Goal: Find specific page/section: Find specific page/section

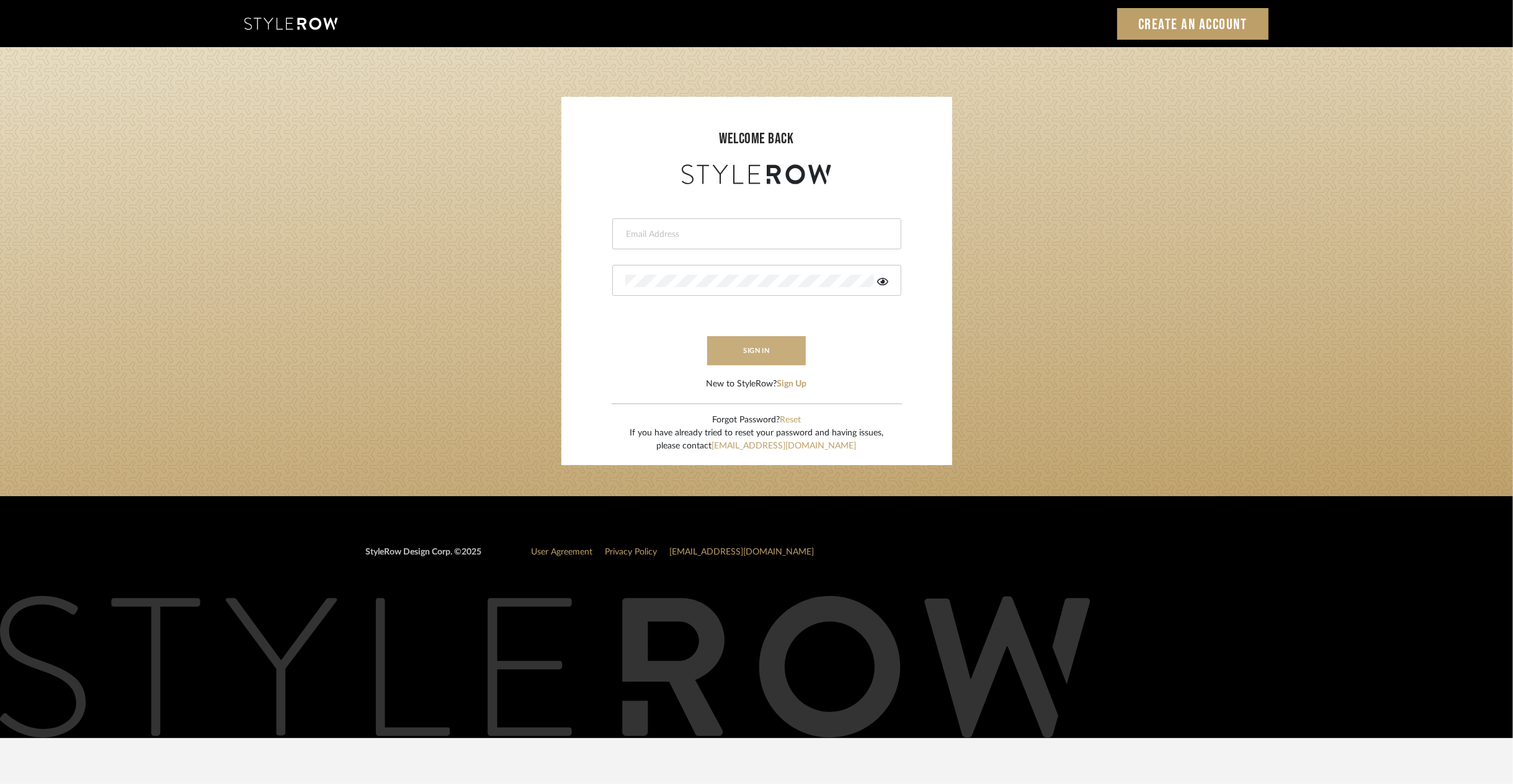
type input "riley@ceid.net"
click at [766, 355] on button "sign in" at bounding box center [756, 351] width 99 height 29
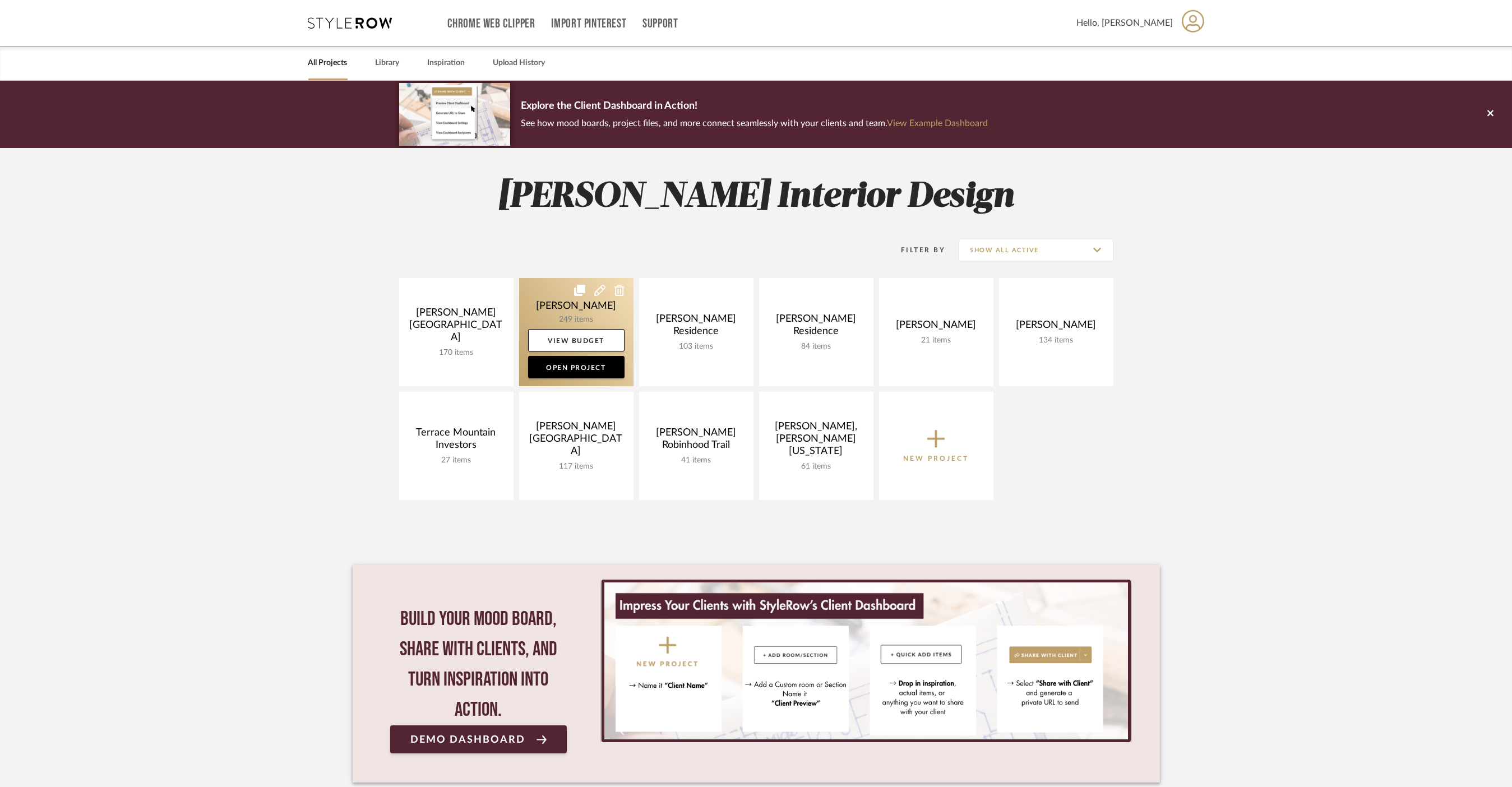
click at [542, 309] on link at bounding box center [576, 332] width 114 height 108
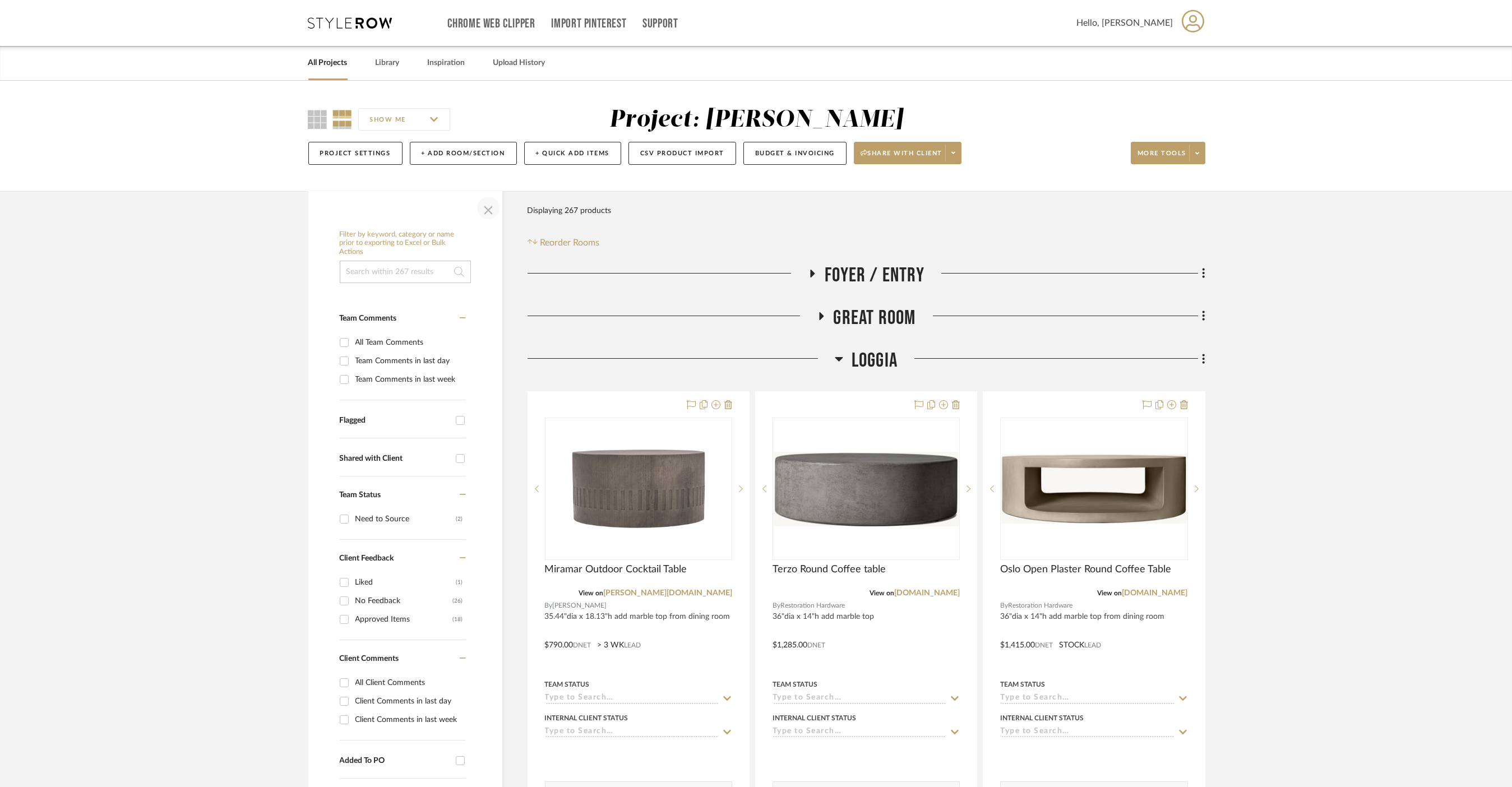
click at [482, 214] on span "button" at bounding box center [488, 207] width 27 height 27
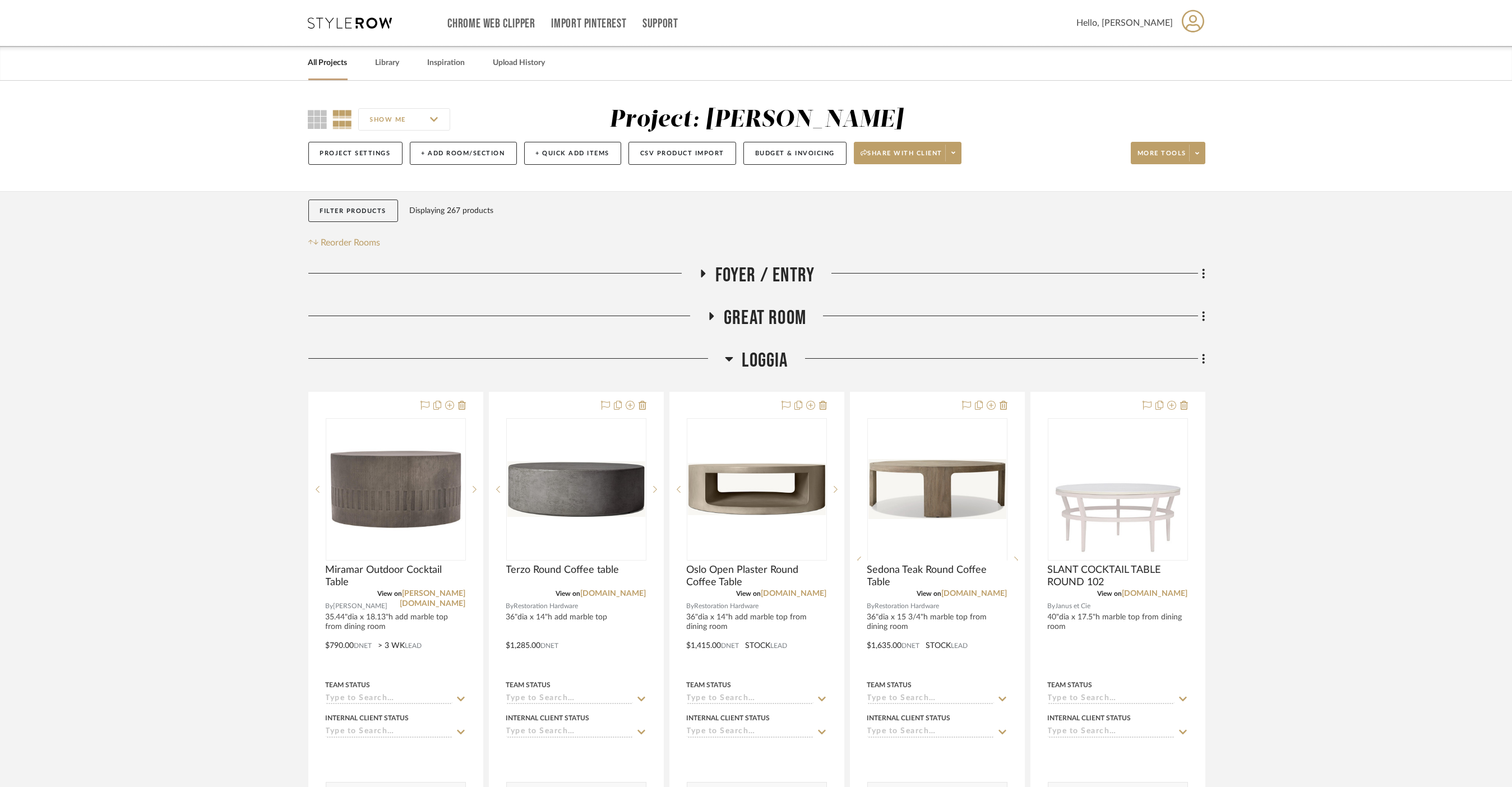
click at [754, 361] on span "Loggia" at bounding box center [765, 361] width 46 height 24
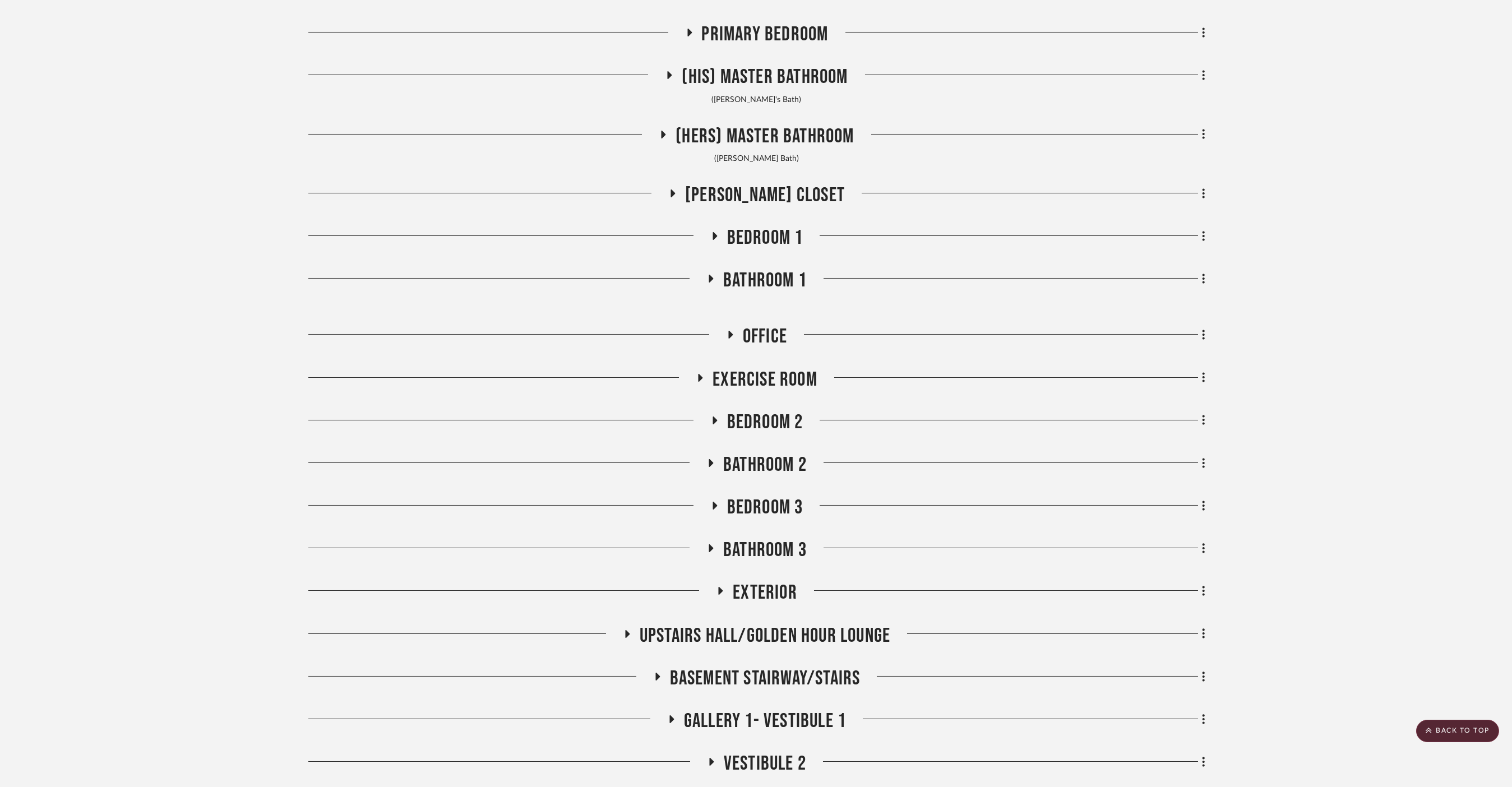
scroll to position [750, 0]
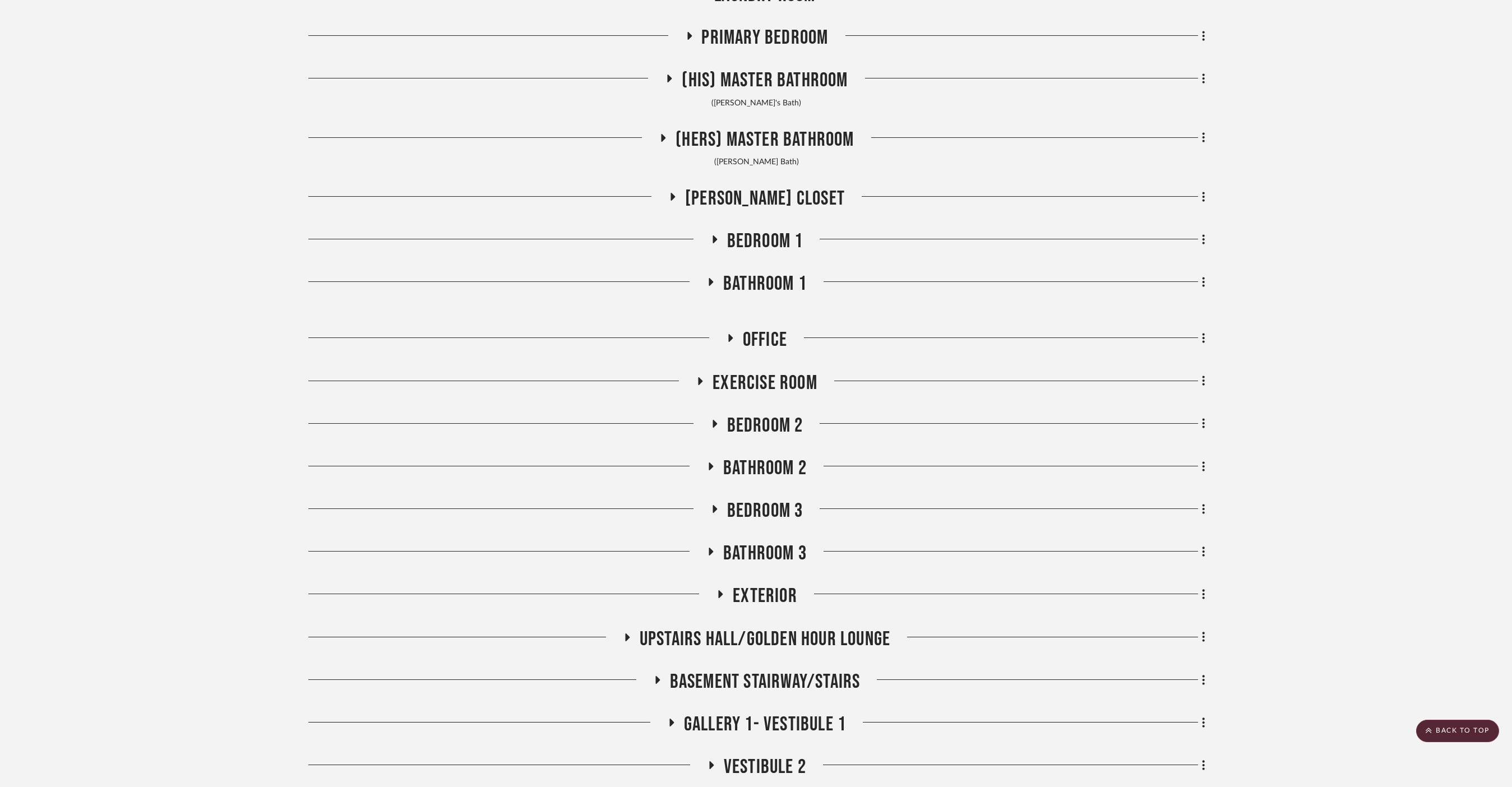
click at [750, 244] on span "Bedroom 1" at bounding box center [765, 241] width 76 height 24
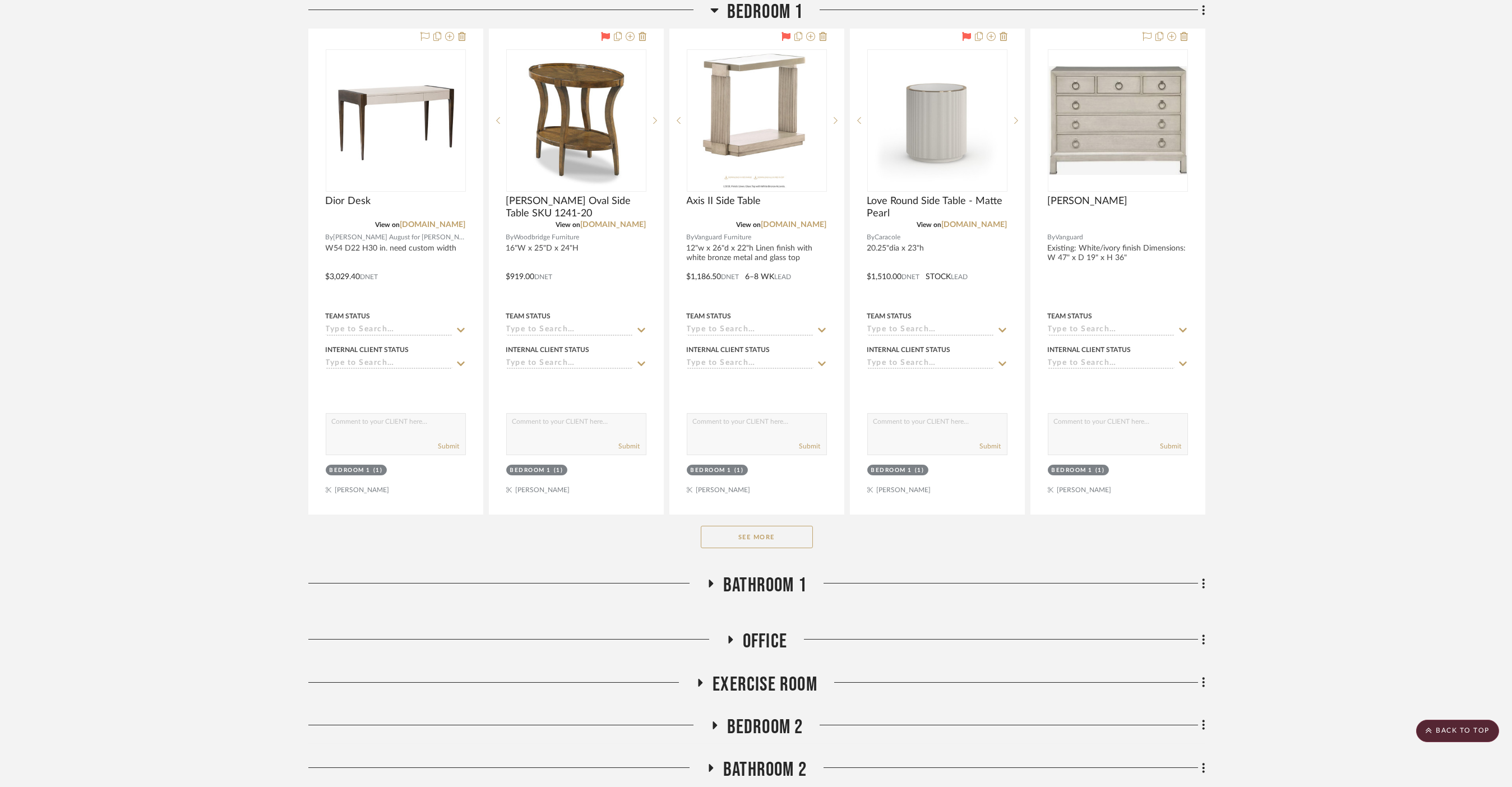
click at [765, 537] on button "See More" at bounding box center [757, 537] width 112 height 23
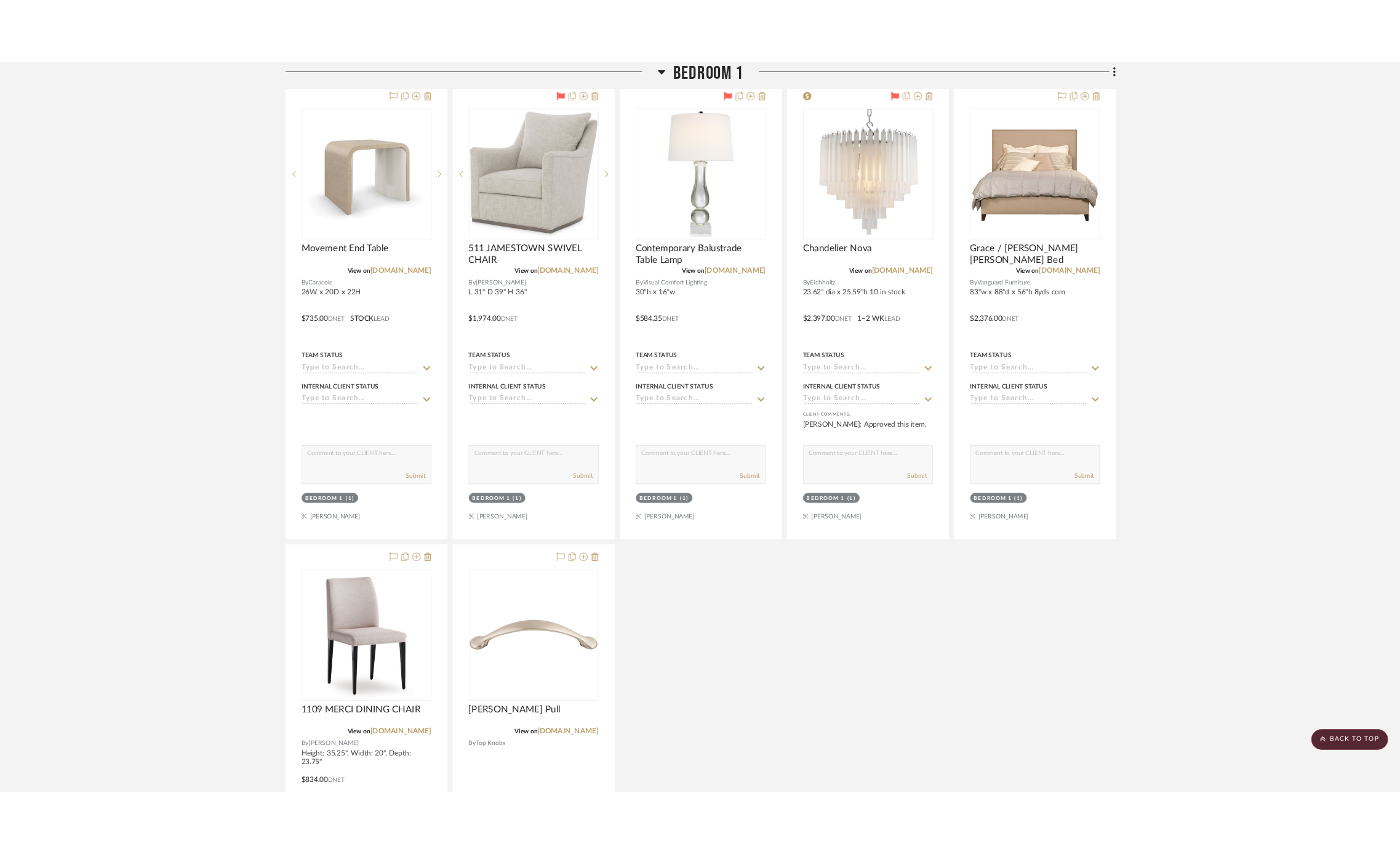
scroll to position [1645, 0]
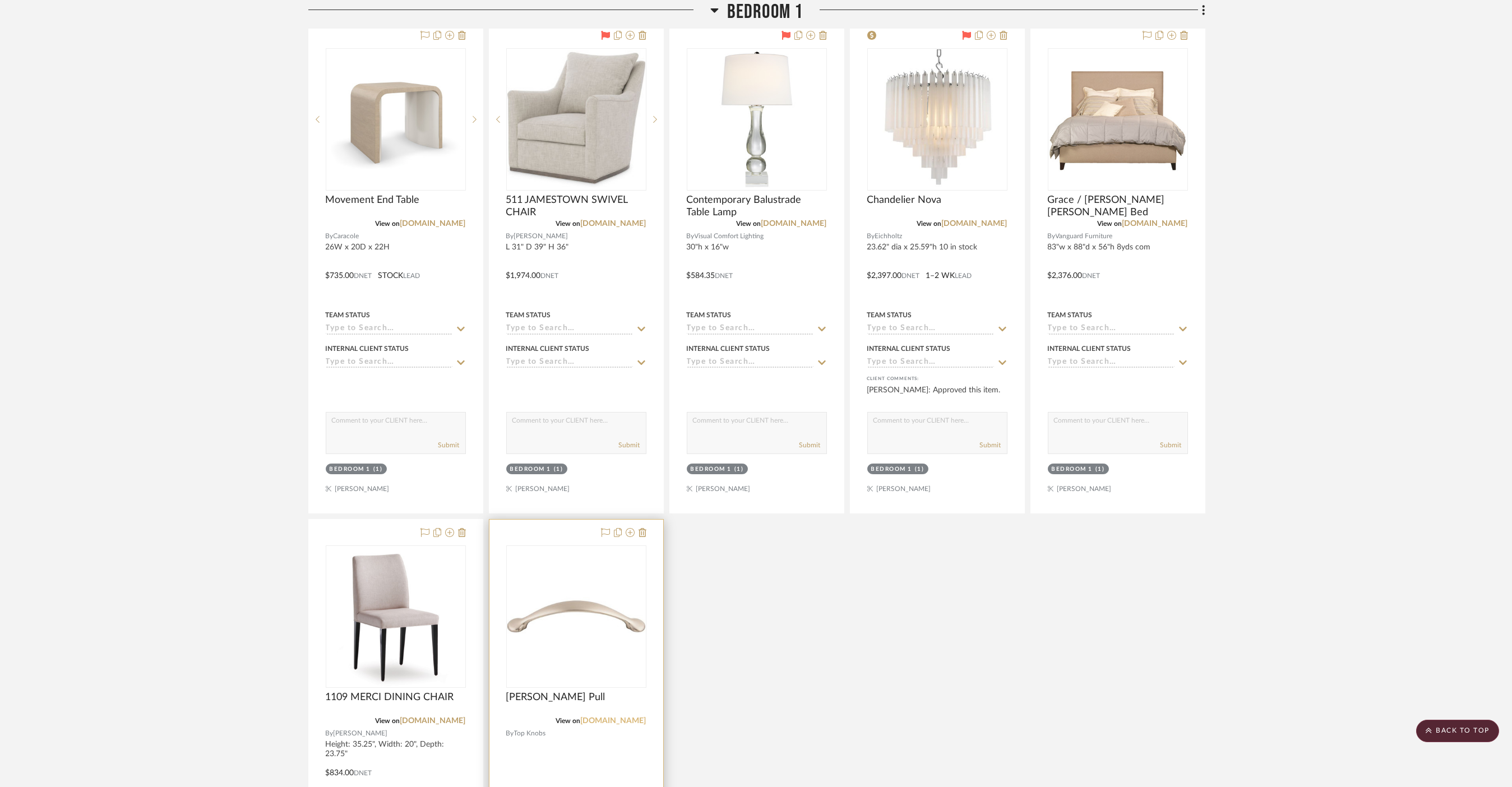
click at [622, 718] on link "[DOMAIN_NAME]" at bounding box center [613, 720] width 65 height 8
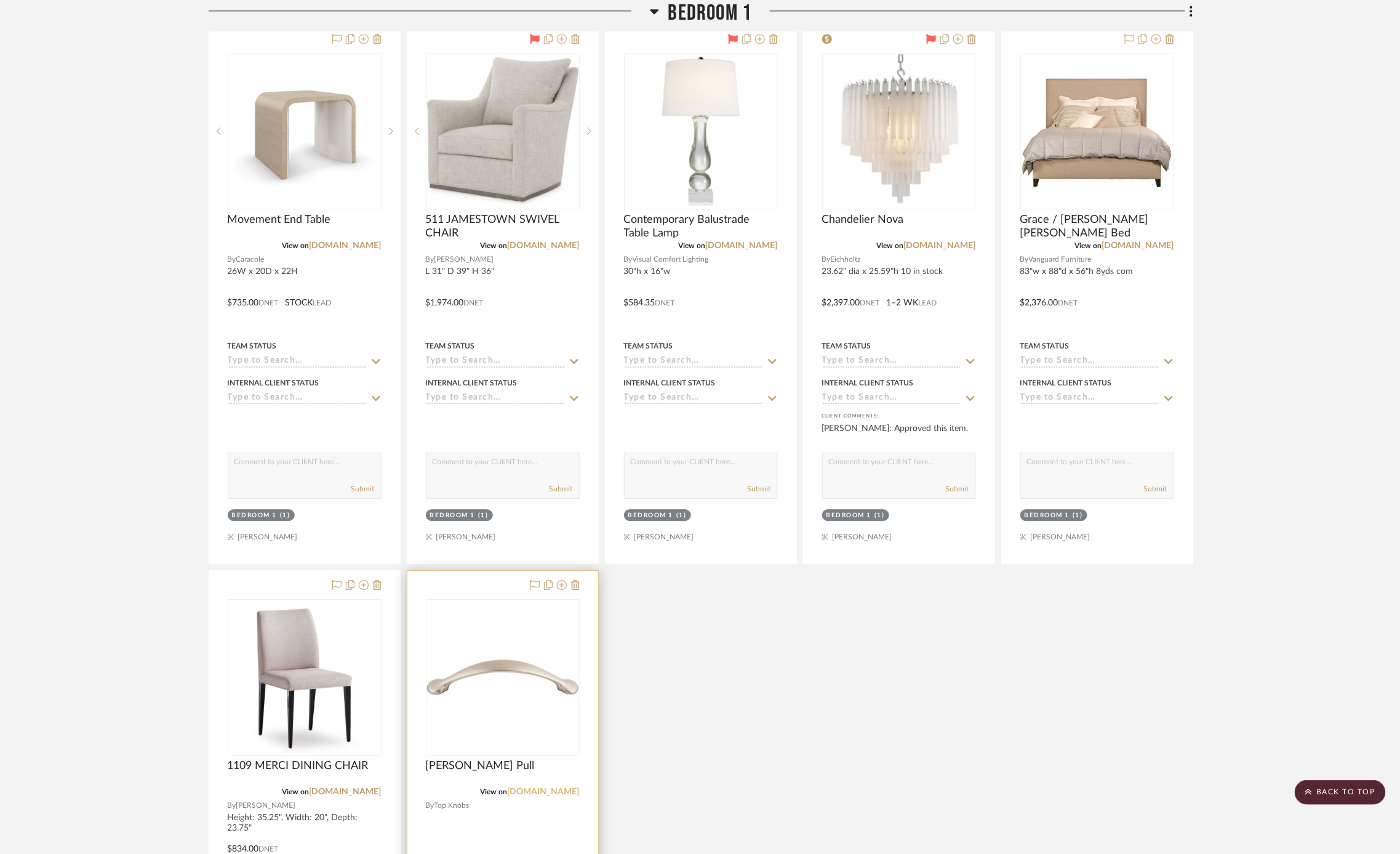
click at [559, 789] on link "[DOMAIN_NAME]" at bounding box center [544, 791] width 72 height 9
